Goal: Task Accomplishment & Management: Use online tool/utility

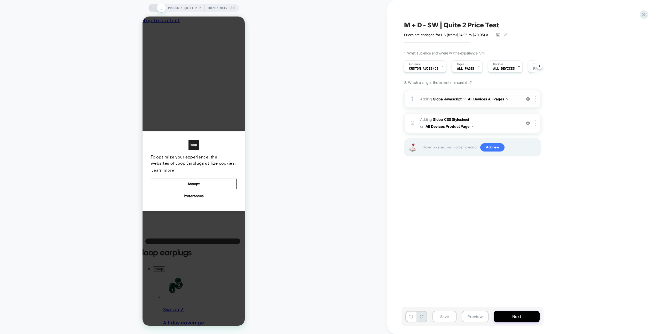
click at [494, 103] on div "1 Adding Global Javascript on All Devices All Pages Add Before Add After Target…" at bounding box center [472, 99] width 137 height 18
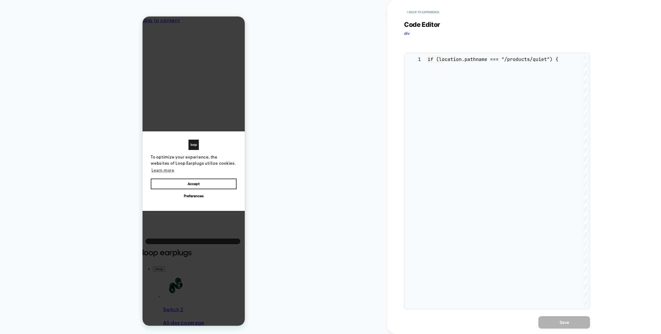
scroll to position [70, 0]
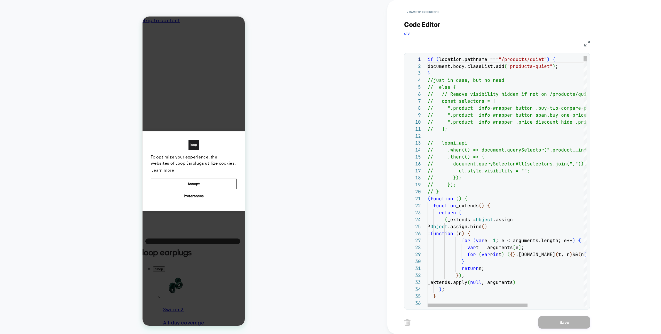
type textarea "**********"
type textarea "*"
type textarea "**********"
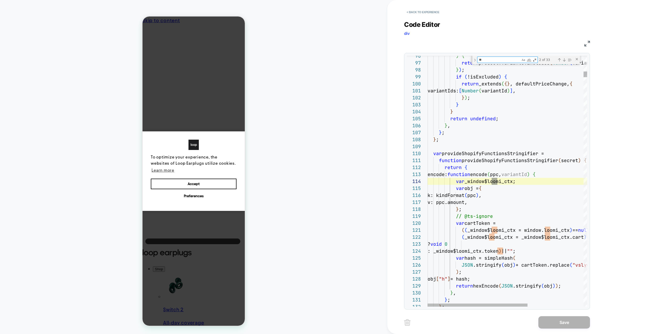
scroll to position [70, 70]
type textarea "***"
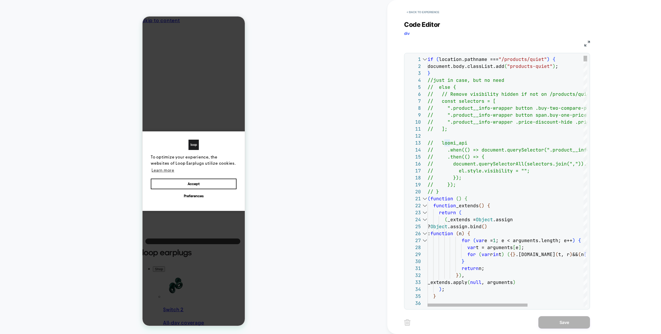
click at [425, 198] on div at bounding box center [424, 198] width 7 height 7
type textarea "**********"
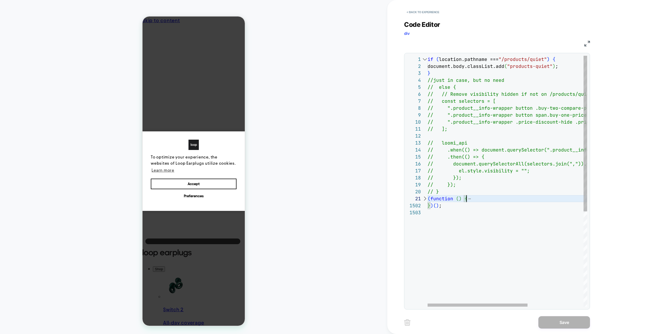
scroll to position [14, 0]
type textarea "**********"
drag, startPoint x: 444, startPoint y: 207, endPoint x: 426, endPoint y: 199, distance: 19.5
click at [427, 199] on div "if ( location.pathname === "/products/quiet" ) { document.body.classList.add ( …" at bounding box center [551, 258] width 249 height 404
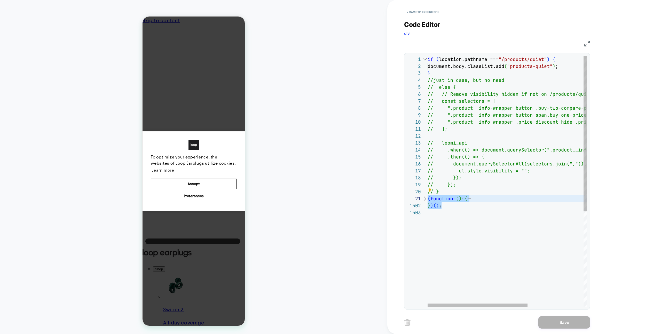
click at [463, 208] on div "if ( location.pathname === "/products/quiet" ) { document.body.classList.add ( …" at bounding box center [551, 258] width 249 height 404
type textarea "**********"
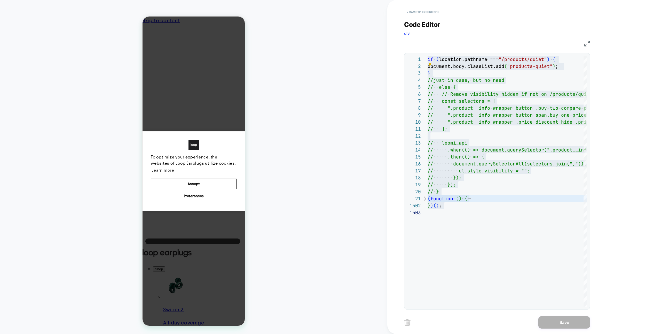
click at [413, 12] on button "< Back to experience" at bounding box center [423, 12] width 38 height 8
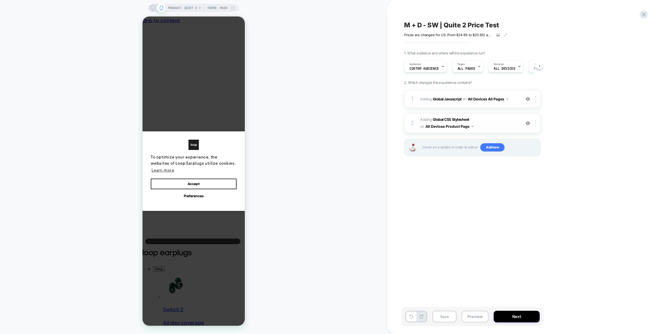
scroll to position [0, 0]
click at [491, 130] on span "Adding Global CSS Stylesheet on All Devices Product Page" at bounding box center [469, 123] width 98 height 14
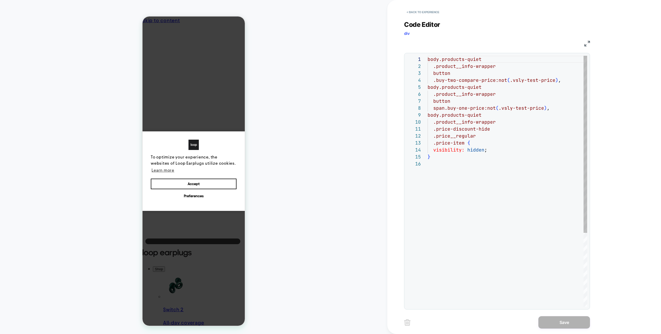
scroll to position [28, 3]
type textarea "**********"
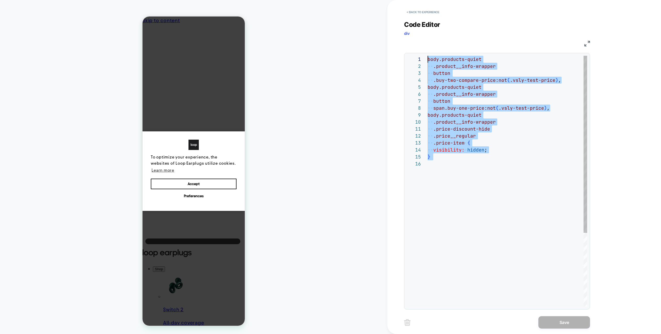
drag, startPoint x: 460, startPoint y: 162, endPoint x: 398, endPoint y: 30, distance: 145.5
click at [427, 56] on div "body.products-quiet .product__info-wrapper button .buy-two-compare-price:not ( …" at bounding box center [506, 233] width 159 height 355
click at [433, 13] on button "< Back to experience" at bounding box center [423, 12] width 38 height 8
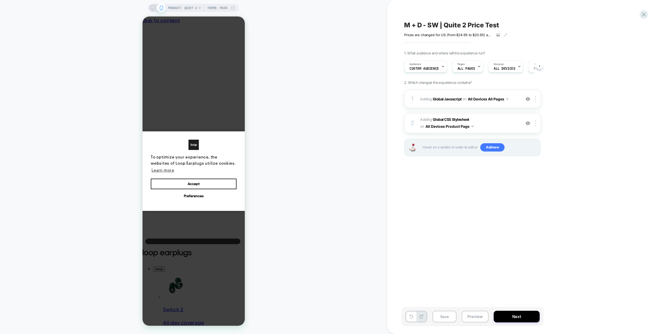
scroll to position [0, 0]
click at [436, 64] on div "Audience Custom Audience" at bounding box center [424, 67] width 40 height 12
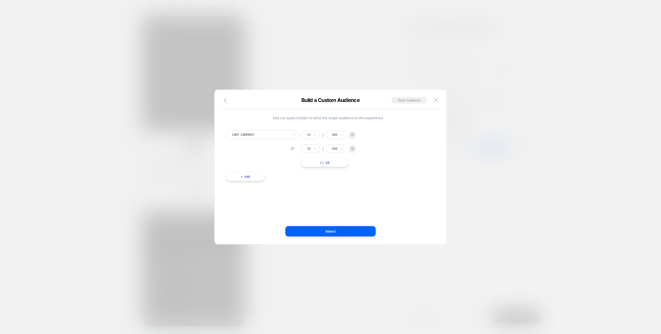
click at [439, 100] on button at bounding box center [436, 100] width 8 height 8
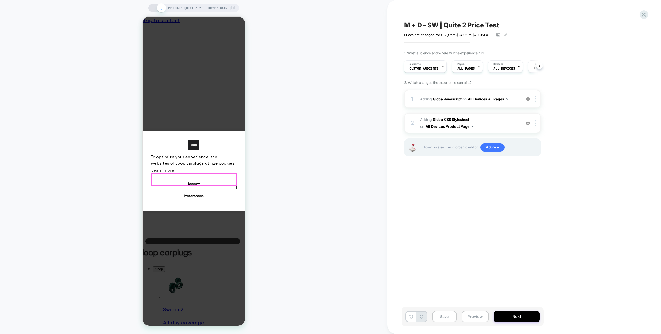
click at [216, 179] on button "Accept" at bounding box center [194, 184] width 86 height 11
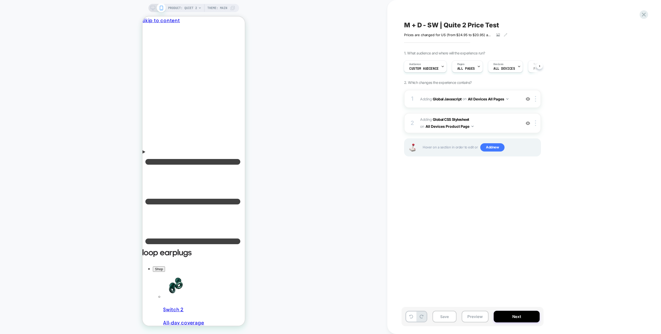
drag, startPoint x: 314, startPoint y: 124, endPoint x: 316, endPoint y: 122, distance: 3.0
click at [314, 124] on div "PRODUCT: Quiet 2 Theme: MAIN" at bounding box center [193, 167] width 387 height 324
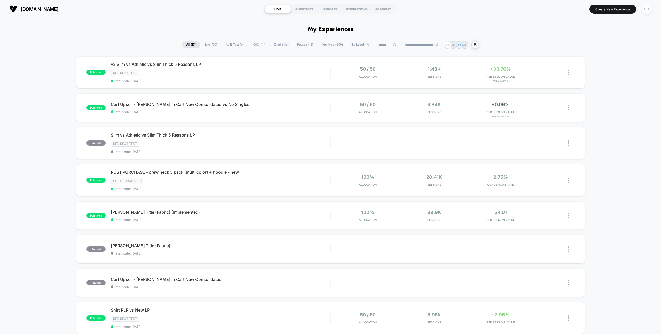
click at [650, 8] on div "OH" at bounding box center [646, 9] width 10 height 10
drag, startPoint x: 607, startPoint y: 47, endPoint x: 604, endPoint y: 48, distance: 3.4
click at [607, 47] on span "Connected Stores" at bounding box center [615, 45] width 61 height 4
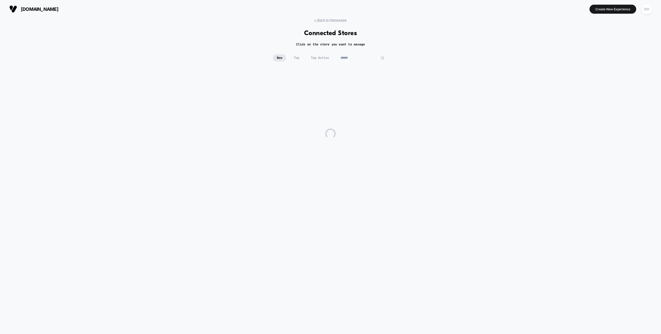
click at [361, 55] on input at bounding box center [363, 57] width 52 height 7
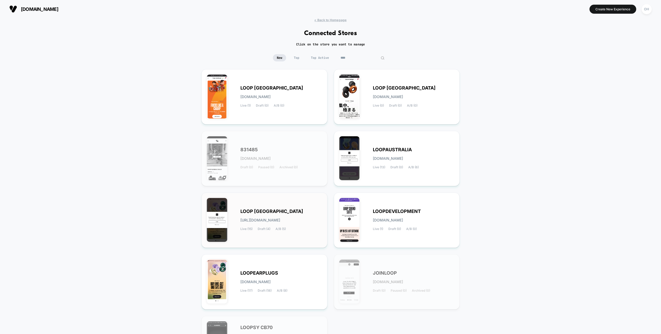
type input "****"
drag, startPoint x: 301, startPoint y: 225, endPoint x: 296, endPoint y: 208, distance: 17.7
click at [301, 225] on div "LOOP [GEOGRAPHIC_DATA] [URL][DOMAIN_NAME] Live (15) Draft (4) A/B (5)" at bounding box center [281, 220] width 82 height 21
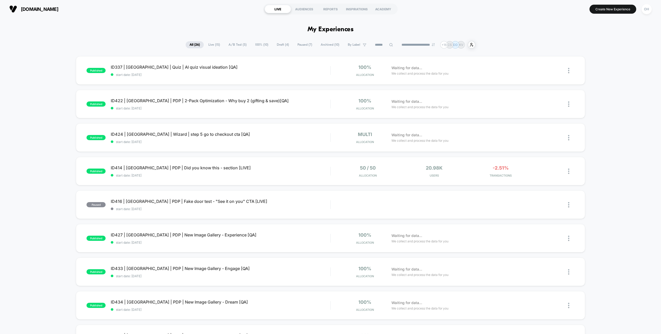
click at [287, 45] on span "Draft ( 4 )" at bounding box center [283, 44] width 20 height 7
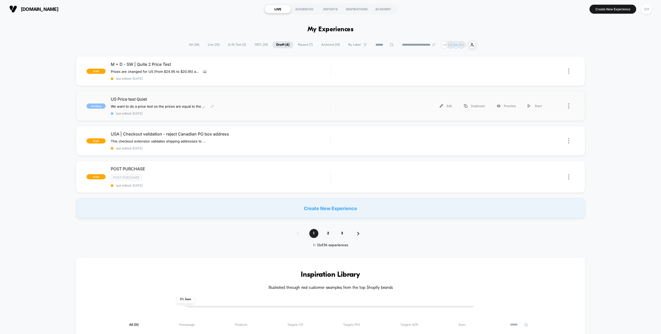
click at [263, 107] on div "We want to do a price test so the prices are equal to the Quiet price on Amazon…" at bounding box center [188, 106] width 154 height 4
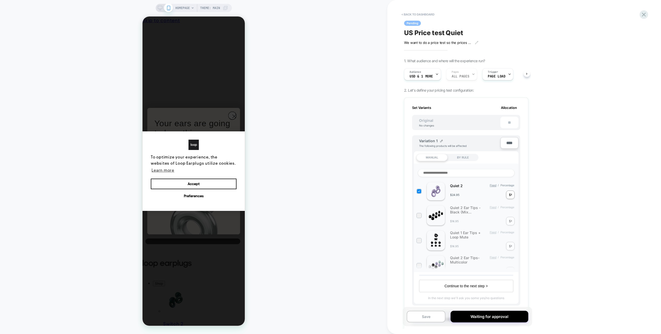
scroll to position [0, 1]
click at [433, 71] on div "Audience USD & 1 More" at bounding box center [421, 74] width 34 height 12
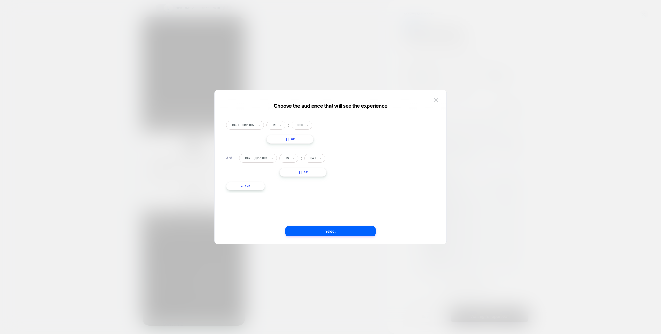
click at [289, 138] on button "|| Or" at bounding box center [289, 139] width 47 height 9
click at [310, 139] on div "USD" at bounding box center [301, 139] width 21 height 9
type input "***"
click at [309, 152] on div "CAD" at bounding box center [314, 153] width 34 height 8
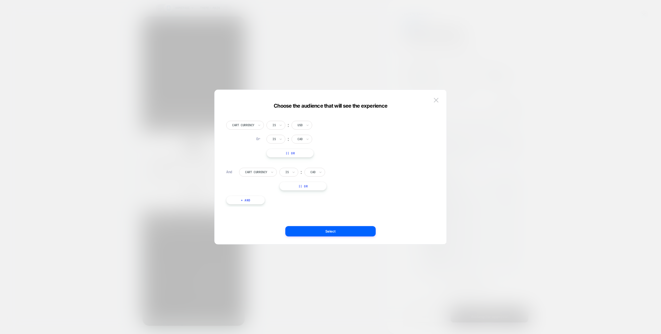
click at [434, 98] on img at bounding box center [436, 100] width 5 height 4
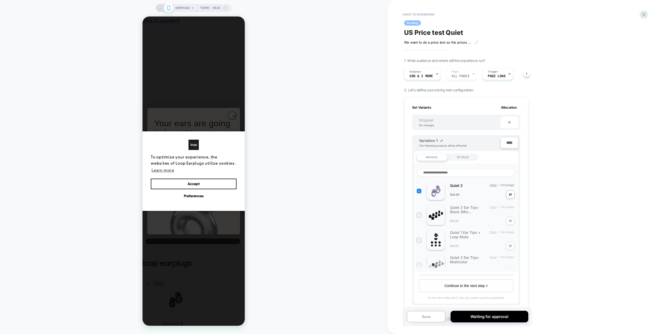
click at [577, 121] on div "< back to dashboard Pending US Price test Quiet We want to do a price test so t…" at bounding box center [500, 167] width 227 height 334
click at [571, 121] on div "< back to dashboard Pending US Price test Quiet We want to do a price test so t…" at bounding box center [500, 167] width 227 height 334
click at [571, 169] on div "< back to dashboard Pending US Price test Quiet We want to do a price test so t…" at bounding box center [500, 167] width 227 height 334
drag, startPoint x: 194, startPoint y: 182, endPoint x: 201, endPoint y: 174, distance: 10.1
click at [194, 182] on button "Accept" at bounding box center [194, 184] width 86 height 11
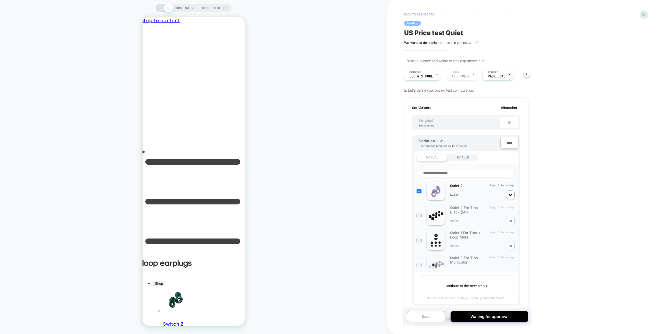
click at [268, 115] on div "HOMEPAGE Theme: MAIN" at bounding box center [193, 167] width 387 height 324
click at [507, 194] on div "$ *" at bounding box center [510, 194] width 9 height 9
click at [509, 194] on div "$" at bounding box center [510, 195] width 2 height 4
click at [511, 194] on input "*" at bounding box center [511, 195] width 1 height 4
drag, startPoint x: 510, startPoint y: 194, endPoint x: 522, endPoint y: 195, distance: 11.9
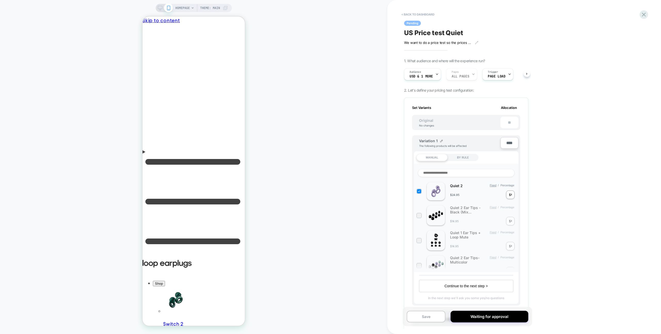
click at [511, 194] on input "*" at bounding box center [511, 195] width 1 height 4
type input "*"
click at [533, 190] on div "< back to dashboard Pending US Price test Quiet We want to do a price test so t…" at bounding box center [500, 167] width 227 height 334
click at [428, 75] on span "USD & 1 More" at bounding box center [420, 77] width 23 height 4
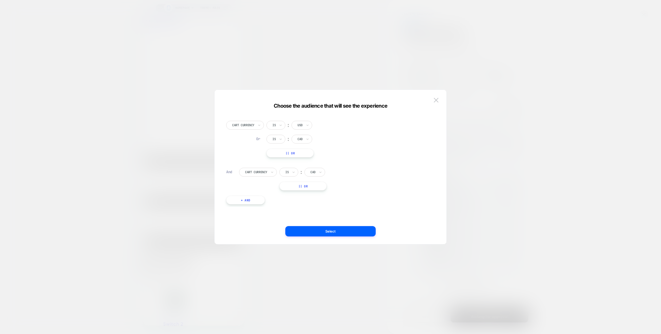
click at [249, 156] on div "Cart Currency Is ︰ USD Or Is ︰ CAD || Or" at bounding box center [327, 139] width 203 height 37
click at [321, 166] on div "Cart Currency Is ︰ USD Or Is ︰ CAD || Or And Cart Currency Is ︰ CAD || Or + And" at bounding box center [327, 160] width 209 height 94
click at [435, 102] on img at bounding box center [436, 100] width 5 height 4
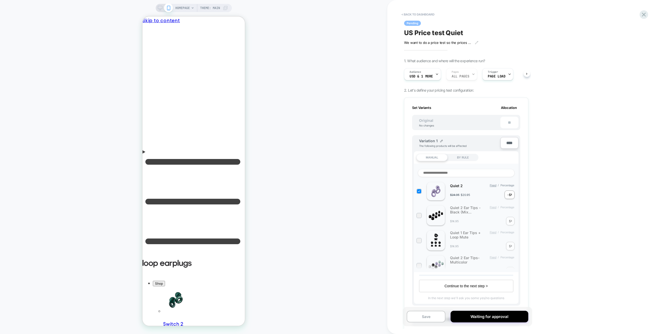
click at [384, 89] on div "HOMEPAGE Theme: MAIN" at bounding box center [193, 167] width 387 height 324
click at [508, 195] on div "-$" at bounding box center [508, 195] width 3 height 4
click at [512, 196] on div "-$ *" at bounding box center [509, 194] width 10 height 9
click at [511, 195] on input "*" at bounding box center [511, 195] width 1 height 4
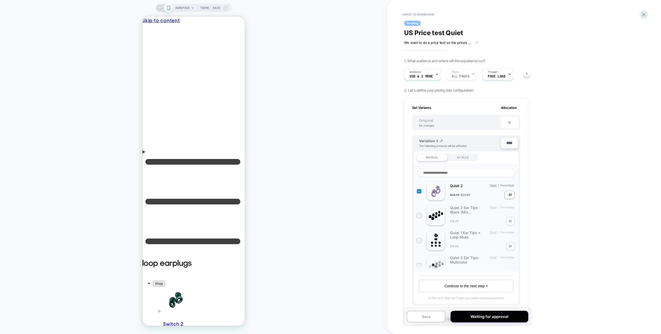
drag, startPoint x: 511, startPoint y: 195, endPoint x: 502, endPoint y: 195, distance: 9.0
click at [502, 195] on div "$24.95 $20.95 -$ *" at bounding box center [483, 194] width 66 height 9
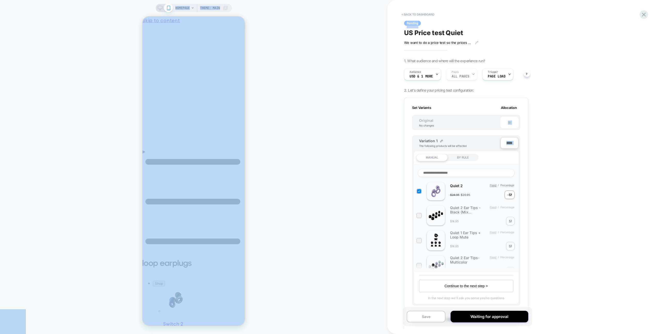
click at [507, 195] on div "-$" at bounding box center [508, 195] width 3 height 4
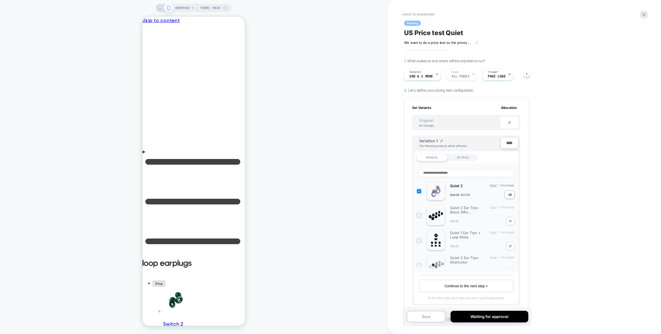
click at [511, 195] on input "*" at bounding box center [511, 195] width 1 height 4
type input "*"
click at [537, 196] on div "< back to dashboard Pending US Price test Quiet We want to do a price test so t…" at bounding box center [500, 167] width 227 height 334
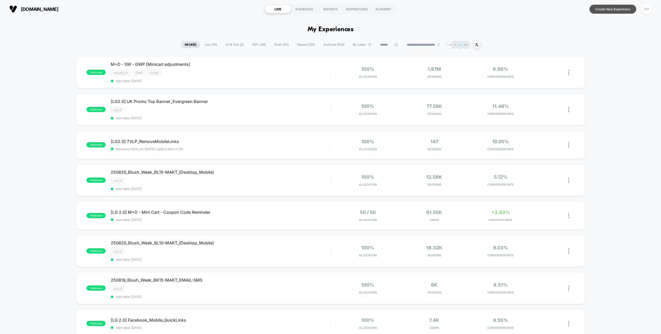
click at [626, 12] on button "Create New Experience" at bounding box center [612, 9] width 47 height 9
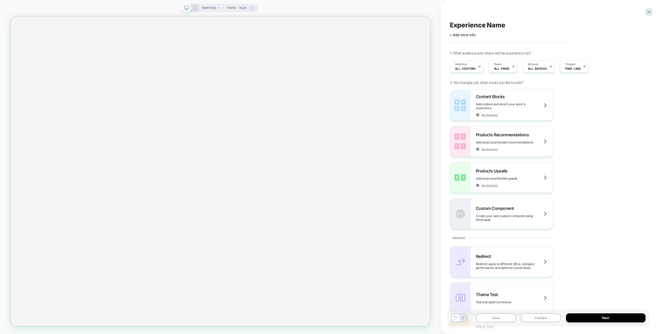
click at [452, 11] on div "Experience Name Click to edit experience details + Add more info 1. What audien…" at bounding box center [548, 167] width 202 height 324
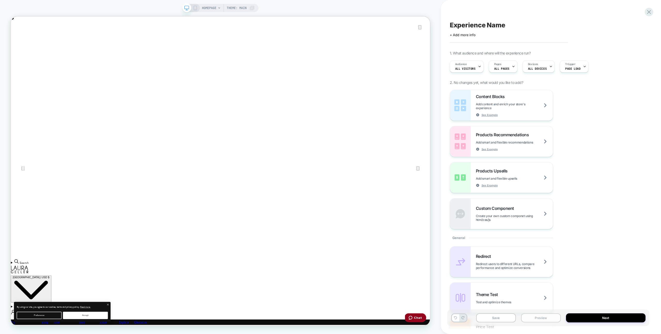
click at [537, 319] on button "Preview" at bounding box center [541, 317] width 40 height 9
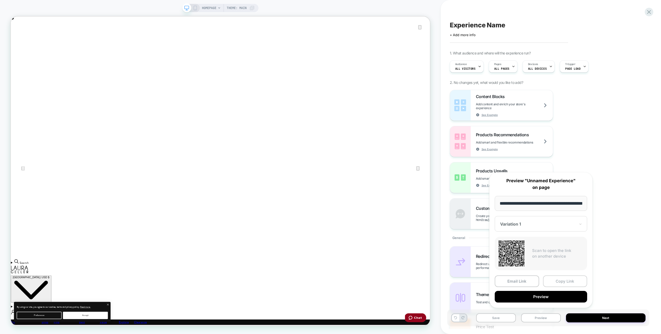
scroll to position [0, 18]
click at [562, 282] on button "Copy Link" at bounding box center [565, 282] width 44 height 12
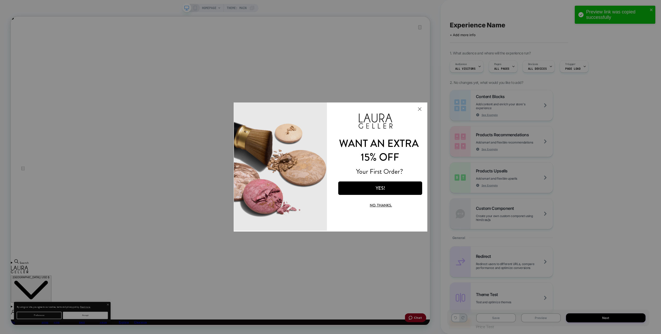
scroll to position [0, 559]
